Goal: Information Seeking & Learning: Learn about a topic

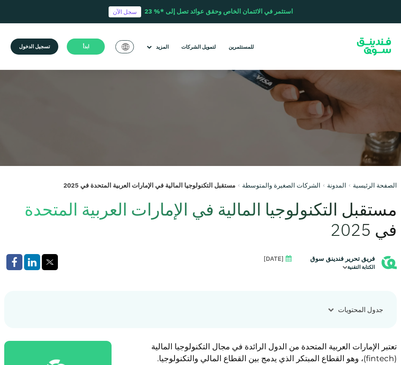
scroll to position [254, 0]
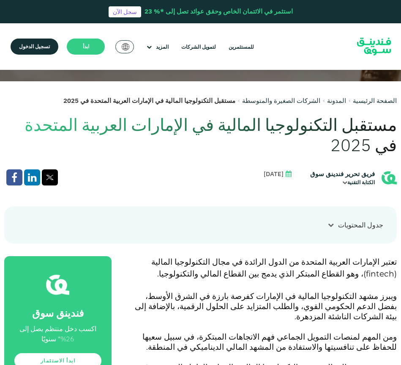
click at [334, 223] on icon at bounding box center [331, 225] width 6 height 6
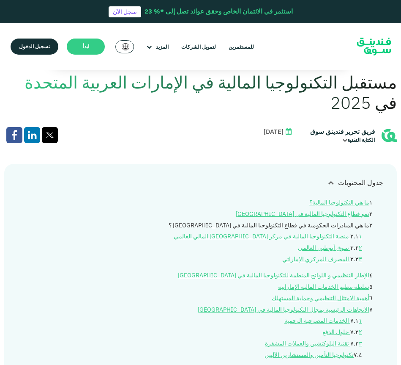
scroll to position [338, 0]
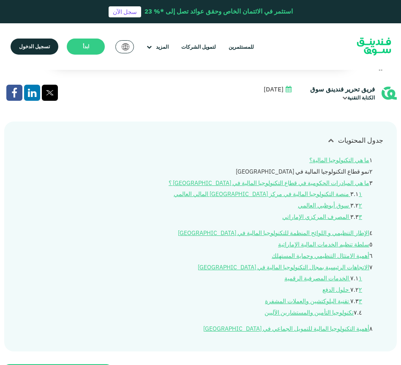
click at [317, 173] on link "نمو قطاع التكنولوجيا المالية في [GEOGRAPHIC_DATA]" at bounding box center [303, 171] width 134 height 8
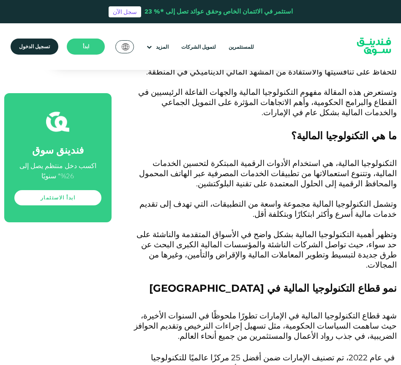
scroll to position [634, 0]
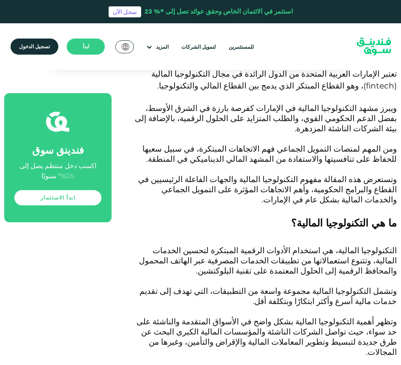
scroll to position [338, 0]
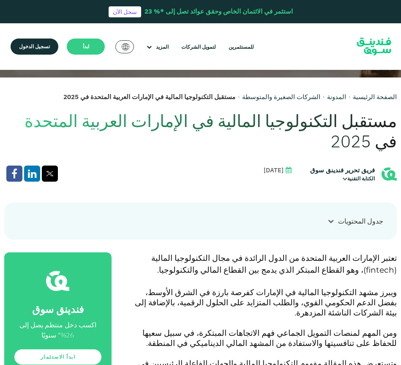
scroll to position [381, 0]
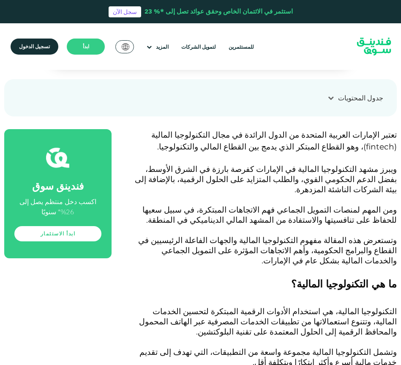
click at [297, 138] on span "تعتبر الإمارات العربية المتحدة من الدول الرائدة في مجال التكنولوجيا المالية (" at bounding box center [274, 141] width 246 height 22
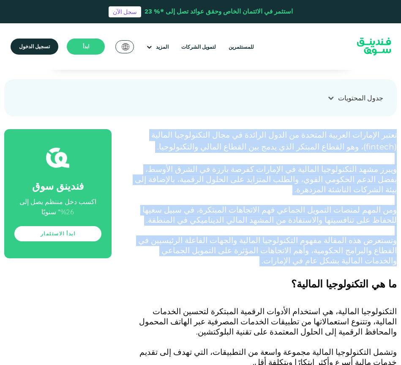
drag, startPoint x: 398, startPoint y: 134, endPoint x: 189, endPoint y: 253, distance: 240.0
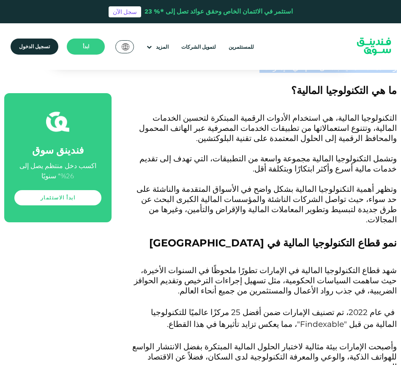
scroll to position [592, 0]
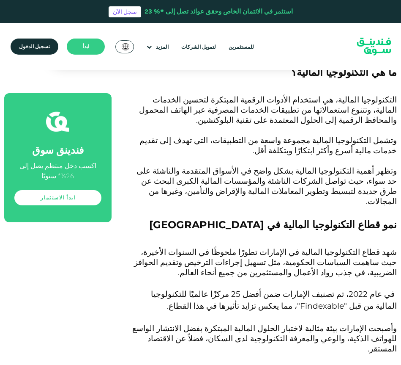
click at [197, 247] on span "شهد قطاع التكنولوجيا المالية في الإمارات تطورًا ملحوظًا في السنوات الأخيرة، حيث…" at bounding box center [265, 262] width 263 height 30
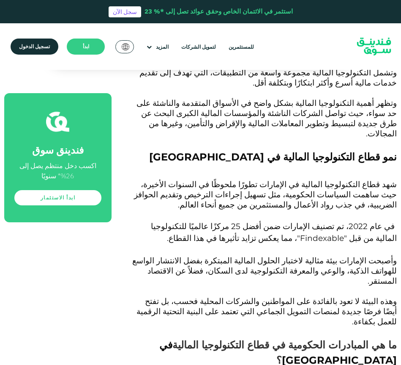
scroll to position [677, 0]
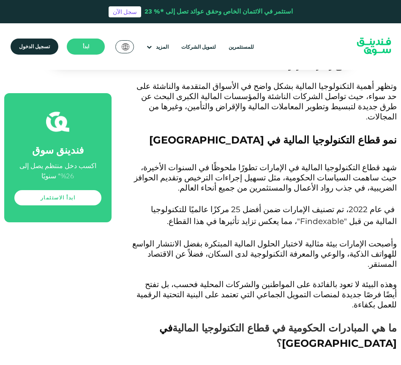
click at [199, 239] on p "وأصبحت الإمارات بيئة مثالية لاختبار الحلول المالية المبتكرة بفضل الانتشار الواس…" at bounding box center [264, 259] width 266 height 41
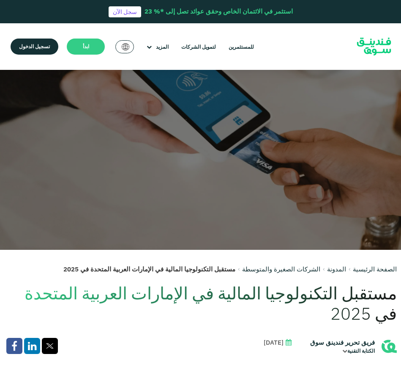
scroll to position [0, 0]
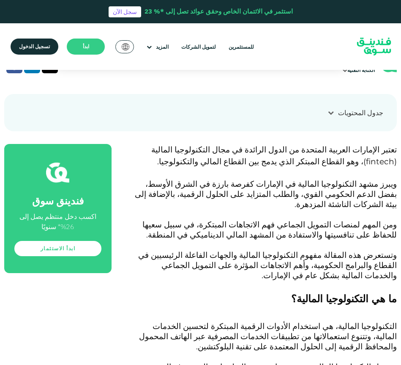
scroll to position [381, 0]
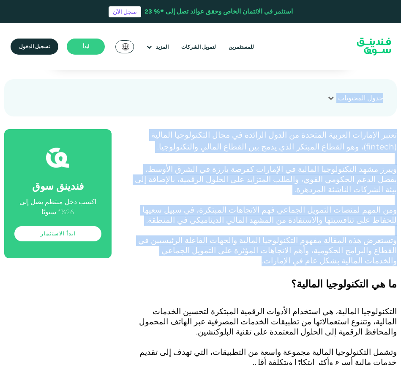
drag, startPoint x: 176, startPoint y: 245, endPoint x: 395, endPoint y: 132, distance: 246.7
click at [379, 152] on p "تعتبر الإمارات العربية المتحدة من الدول الرائدة في مجال التكنولوجيا المالية ( f…" at bounding box center [264, 147] width 266 height 36
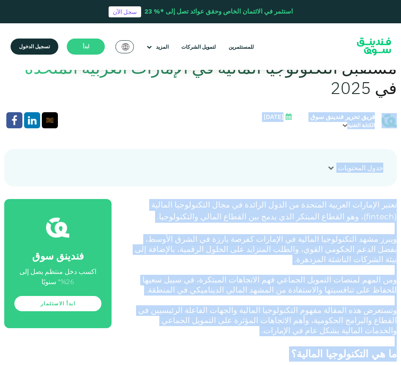
scroll to position [296, 0]
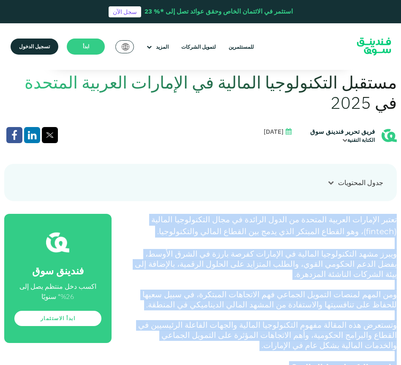
drag, startPoint x: 228, startPoint y: 307, endPoint x: 397, endPoint y: 213, distance: 192.5
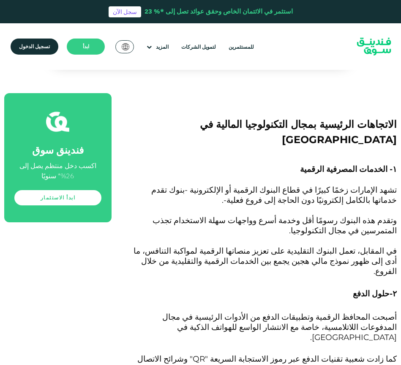
scroll to position [1692, 0]
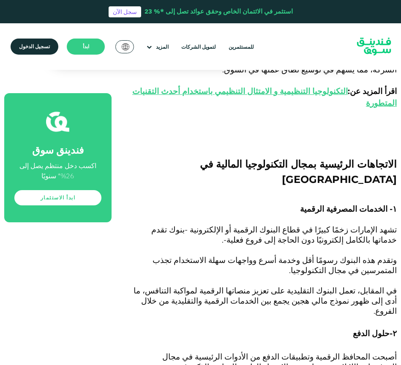
click at [368, 328] on span "-حلول الدفع" at bounding box center [373, 333] width 40 height 10
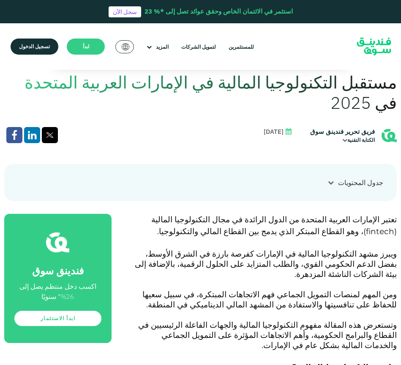
scroll to position [254, 0]
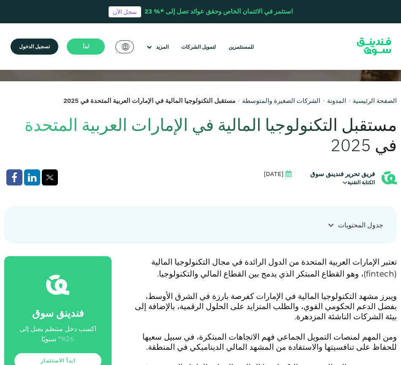
click at [330, 229] on div at bounding box center [331, 224] width 14 height 9
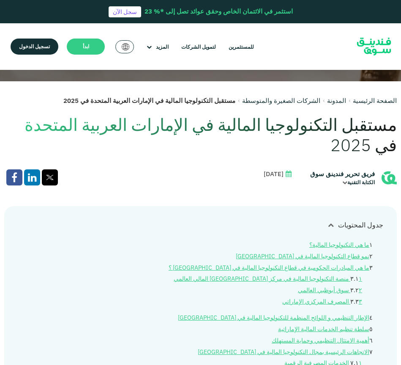
click at [330, 229] on div at bounding box center [331, 224] width 14 height 9
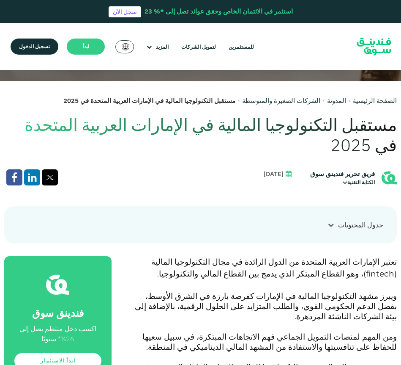
click at [330, 229] on div at bounding box center [331, 224] width 14 height 9
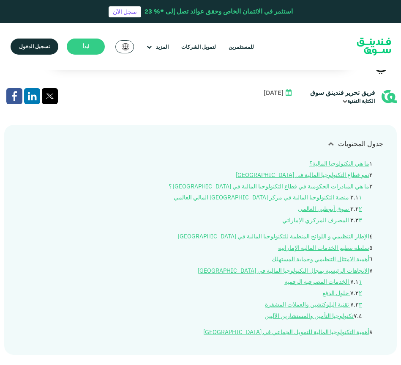
scroll to position [338, 0]
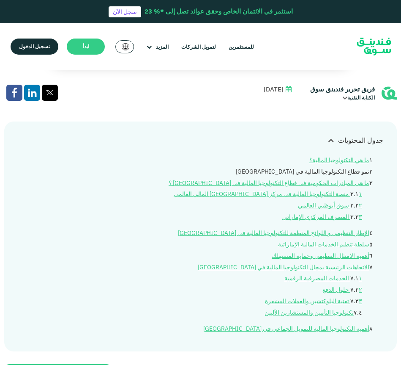
click at [285, 172] on link "نمو قطاع التكنولوجيا المالية في [GEOGRAPHIC_DATA]" at bounding box center [303, 171] width 134 height 8
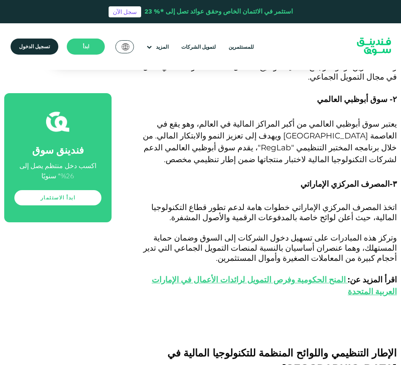
scroll to position [1270, 0]
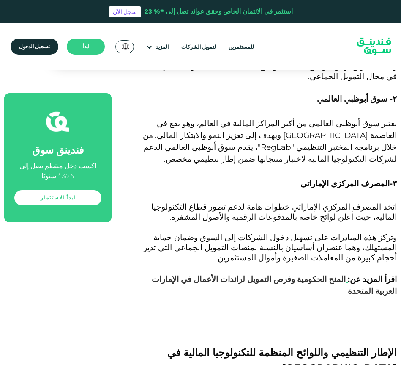
click at [281, 274] on link "المنح الحكومية وفرص التمويل لرائدات الأعمال في الإمارات العربية المتحدة" at bounding box center [274, 285] width 245 height 22
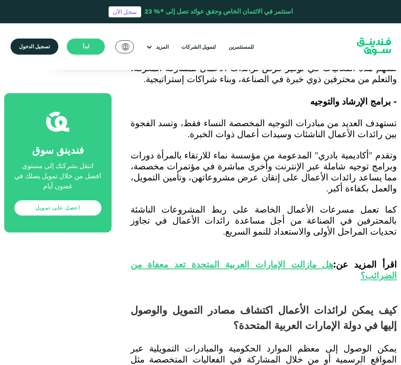
scroll to position [2199, 0]
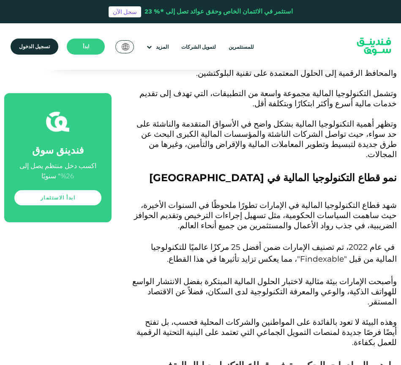
scroll to position [654, 0]
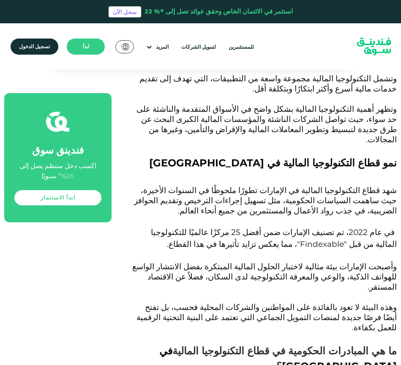
click at [294, 155] on h2 "نمو قطاع التكنولوجيا المالية في [GEOGRAPHIC_DATA]" at bounding box center [264, 170] width 266 height 30
click at [290, 156] on span "نمو قطاع التكنولوجيا المالية في الإمارات" at bounding box center [273, 162] width 248 height 12
click at [290, 156] on span "نمو قطاع التكنولوجيا المالية في [GEOGRAPHIC_DATA]" at bounding box center [273, 162] width 248 height 12
click at [284, 155] on h2 "نمو قطاع التكنولوجيا المالية في [GEOGRAPHIC_DATA]" at bounding box center [264, 170] width 266 height 30
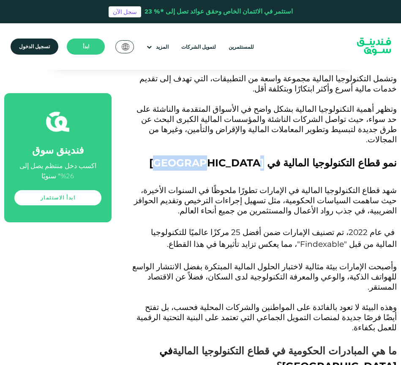
click at [284, 155] on h2 "نمو قطاع التكنولوجيا المالية في [GEOGRAPHIC_DATA]" at bounding box center [264, 170] width 266 height 30
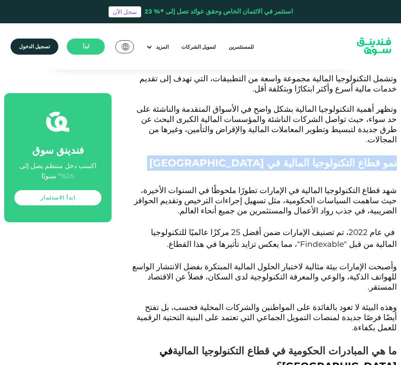
click at [284, 155] on h2 "نمو قطاع التكنولوجيا المالية في [GEOGRAPHIC_DATA]" at bounding box center [264, 170] width 266 height 30
copy span "نمو قطاع التكنولوجيا المالية في [GEOGRAPHIC_DATA]"
click at [268, 156] on span "نمو قطاع التكنولوجيا المالية في [GEOGRAPHIC_DATA]" at bounding box center [273, 162] width 248 height 12
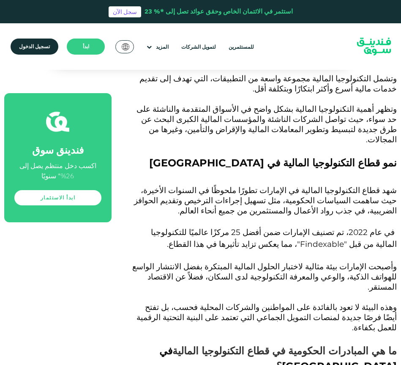
click at [268, 156] on span "نمو قطاع التكنولوجيا المالية في [GEOGRAPHIC_DATA]" at bounding box center [273, 162] width 248 height 12
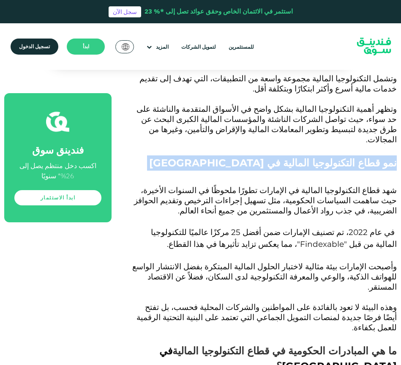
click at [268, 156] on span "نمو قطاع التكنولوجيا المالية في [GEOGRAPHIC_DATA]" at bounding box center [273, 162] width 248 height 12
copy span "نمو قطاع التكنولوجيا المالية في [GEOGRAPHIC_DATA]"
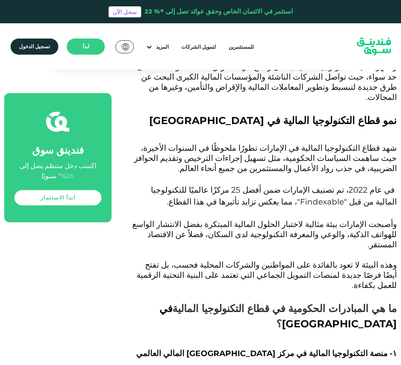
click at [198, 220] on p "وأصبحت الإمارات بيئة مثالية لاختبار الحلول المالية المبتكرة بفضل الانتشار الواس…" at bounding box center [264, 240] width 266 height 41
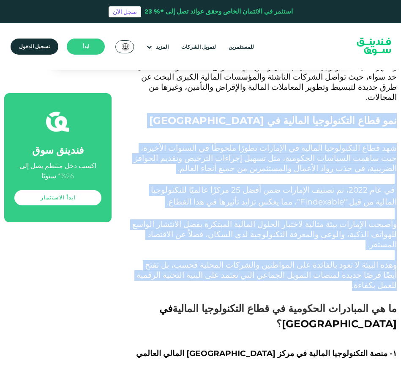
drag, startPoint x: 226, startPoint y: 239, endPoint x: 398, endPoint y: 87, distance: 229.5
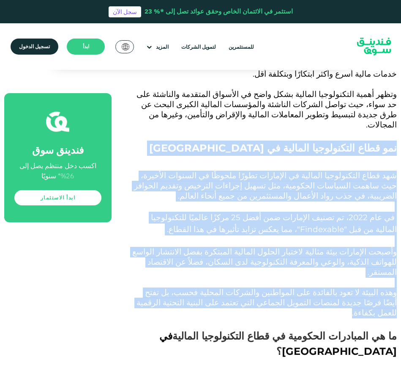
scroll to position [654, 0]
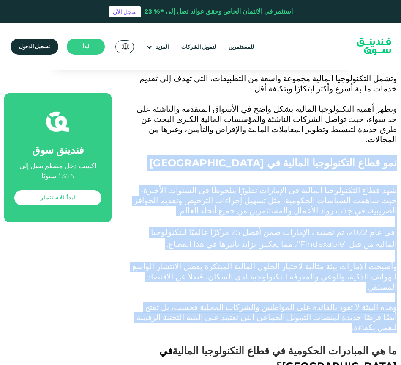
copy div "نمو قطاع التكنولوجيا المالية في الإمارات شهد قطاع التكنولوجيا المالية في الإمار…"
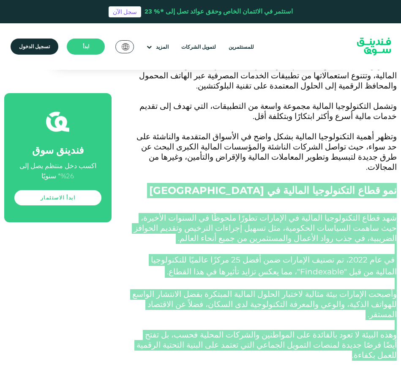
scroll to position [612, 0]
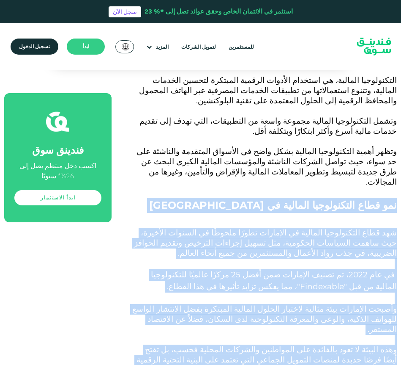
copy div "نمو قطاع التكنولوجيا المالية في الإمارات شهد قطاع التكنولوجيا المالية في الإمار…"
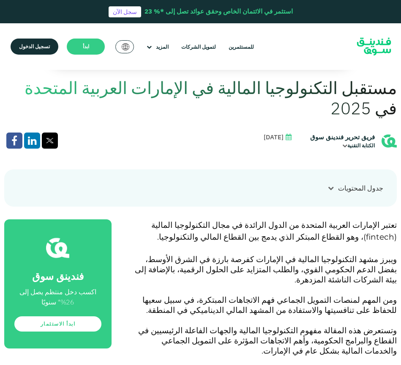
scroll to position [231, 0]
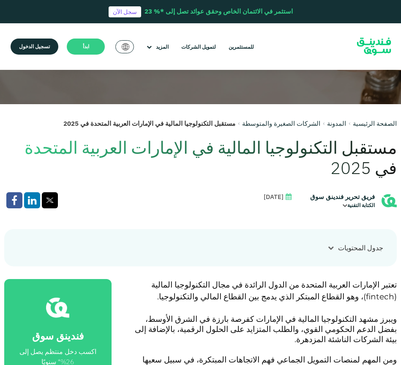
click at [349, 203] on div "الكتابة التقنية" at bounding box center [342, 205] width 65 height 8
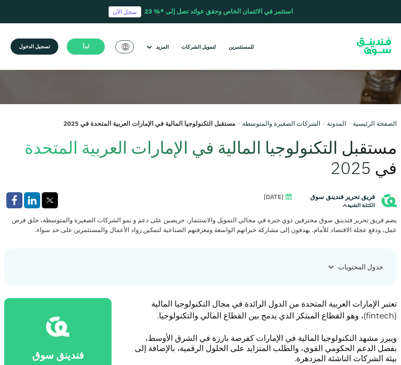
click at [349, 203] on div "الكتابة التقنية" at bounding box center [342, 205] width 65 height 8
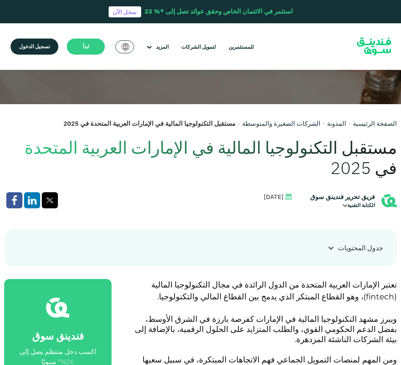
click at [349, 203] on div "الكتابة التقنية" at bounding box center [342, 205] width 65 height 8
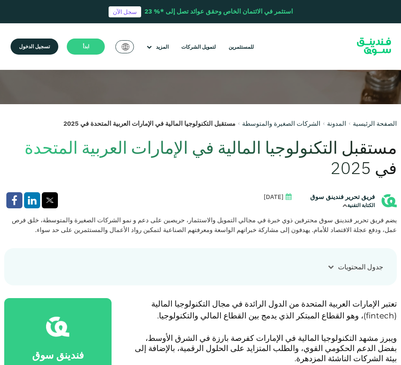
click at [184, 156] on h1 "مستقبل التكنولوجيا المالية في الإمارات العربية المتحدة في 2025" at bounding box center [200, 157] width 393 height 41
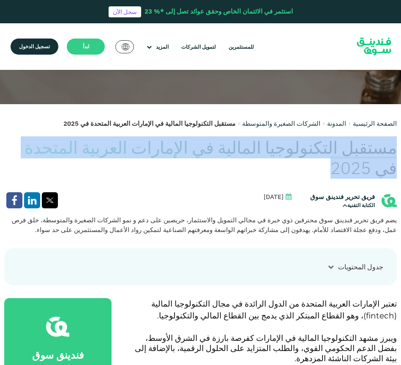
click at [184, 156] on h1 "مستقبل التكنولوجيا المالية في الإمارات العربية المتحدة في 2025" at bounding box center [200, 157] width 393 height 41
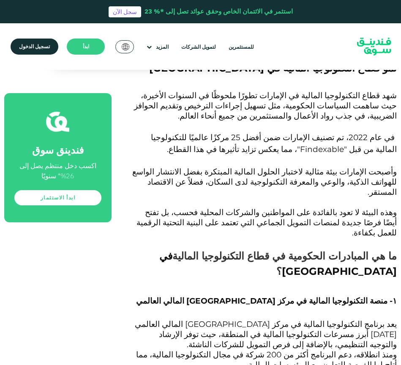
scroll to position [823, 0]
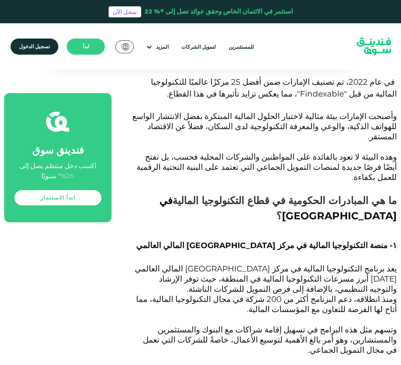
click at [207, 194] on span "في [GEOGRAPHIC_DATA]" at bounding box center [278, 207] width 238 height 27
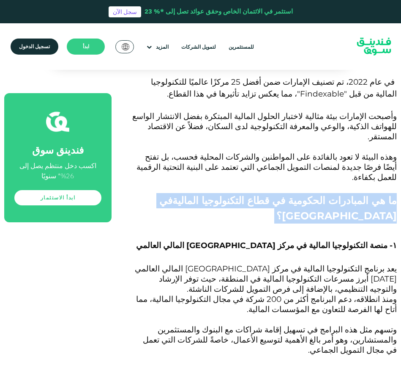
click at [207, 194] on span "في [GEOGRAPHIC_DATA]" at bounding box center [278, 207] width 238 height 27
copy span "ما هي المبادرات الحكومية في قطاع التكنولوجيا المالية في الإمارات ؟"
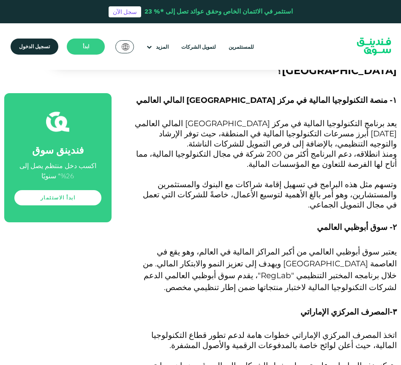
scroll to position [968, 0]
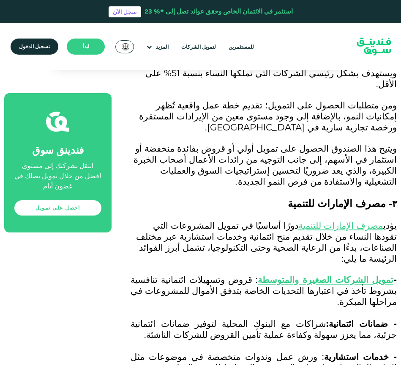
scroll to position [1523, 0]
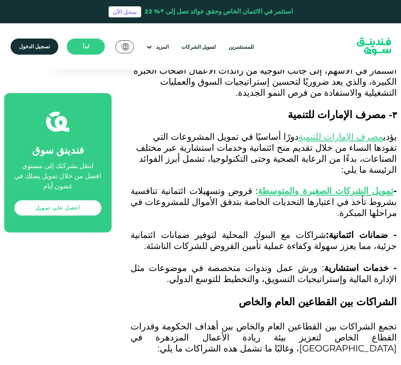
click at [231, 296] on h3 "الشراكات بين القطاعين العام والخاص" at bounding box center [264, 308] width 266 height 25
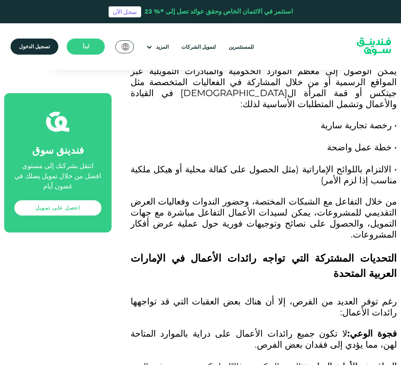
scroll to position [2368, 0]
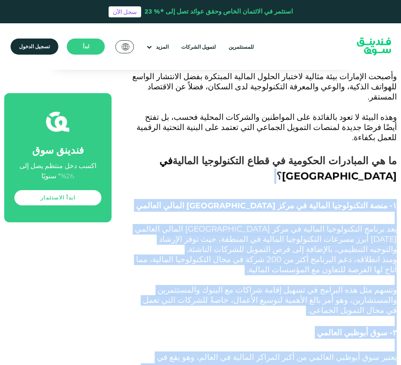
scroll to position [841, 0]
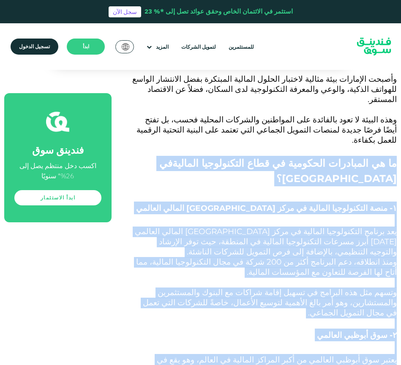
drag, startPoint x: 362, startPoint y: 311, endPoint x: 399, endPoint y: 107, distance: 206.8
copy div "lo ip dolorsita consecte ad elit seddoeiusmo tempori ut laboreet ؟ 9- dolo magn…"
